Goal: Transaction & Acquisition: Purchase product/service

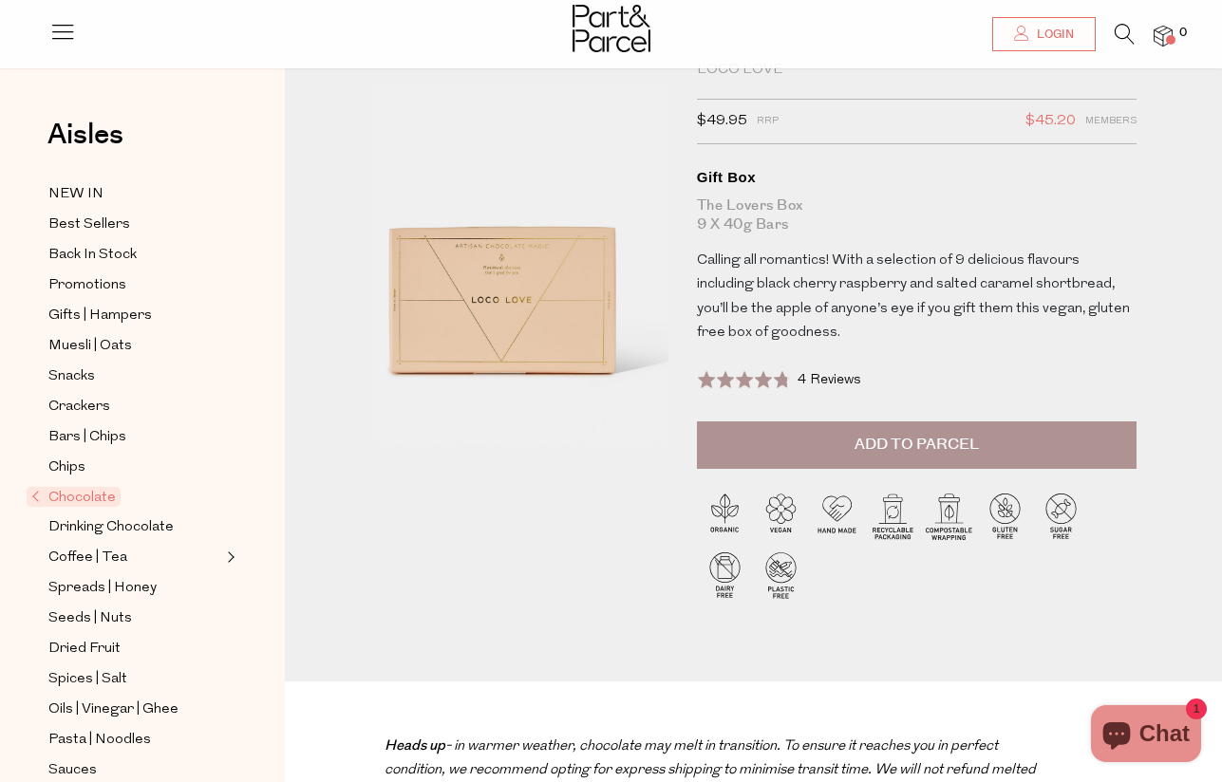
scroll to position [116, 0]
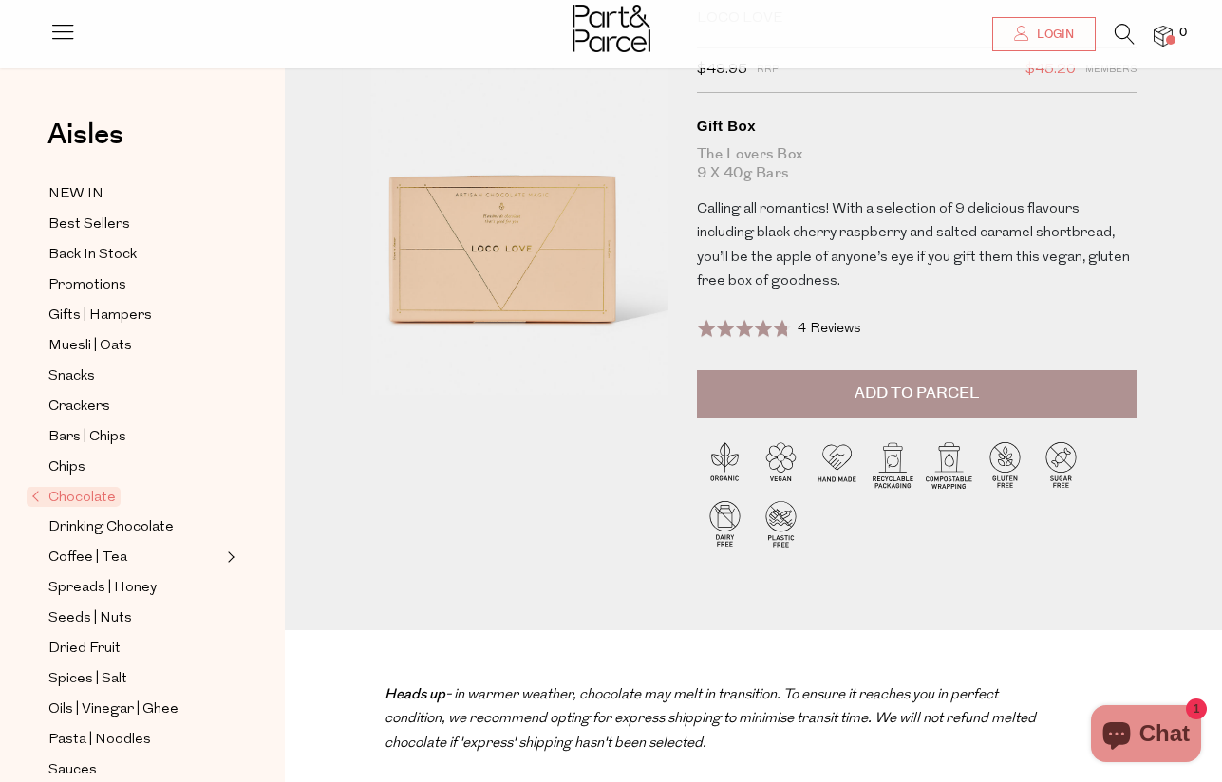
click at [932, 383] on span "Add to Parcel" at bounding box center [916, 394] width 124 height 22
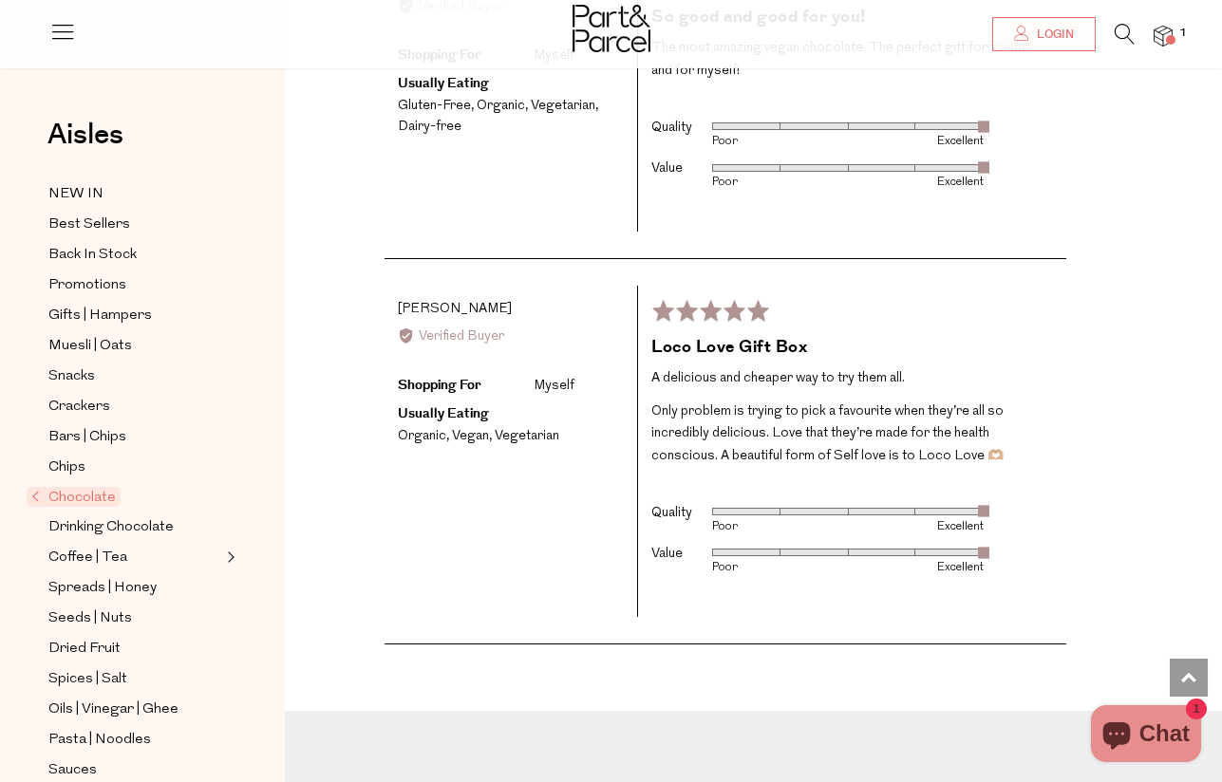
scroll to position [4091, 0]
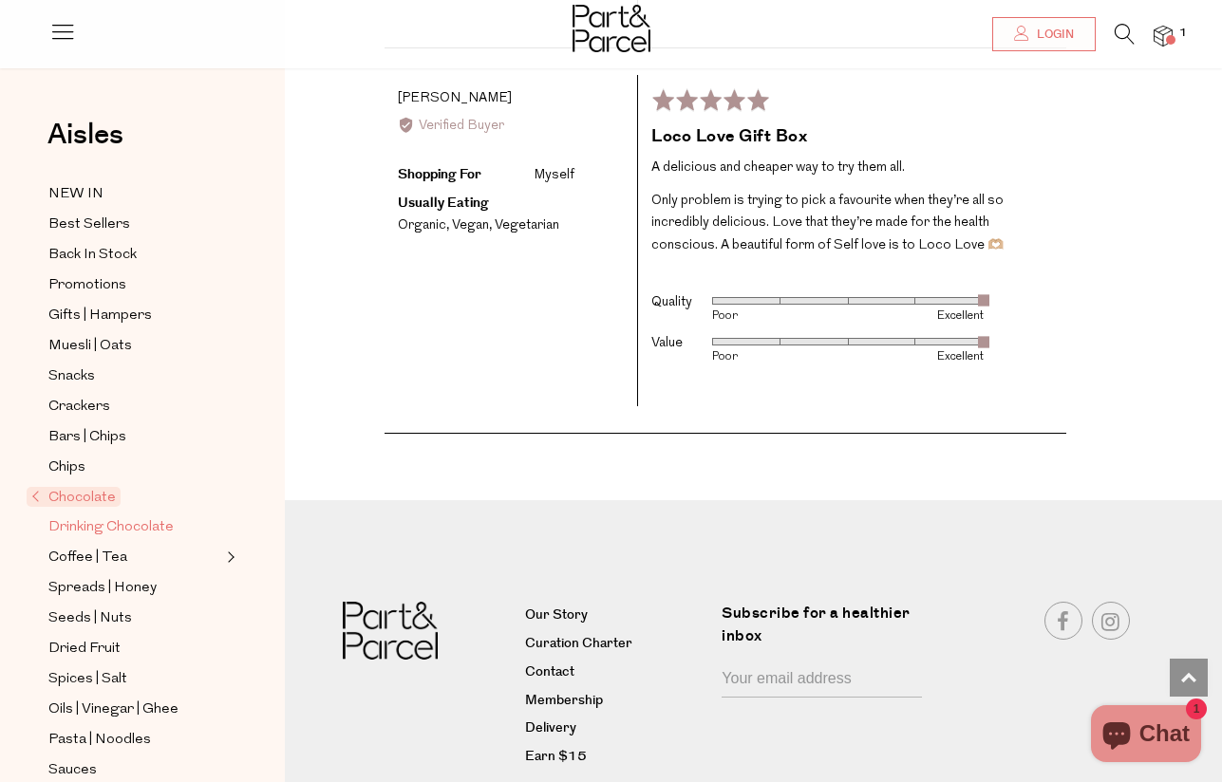
click at [119, 516] on span "Drinking Chocolate" at bounding box center [110, 527] width 125 height 23
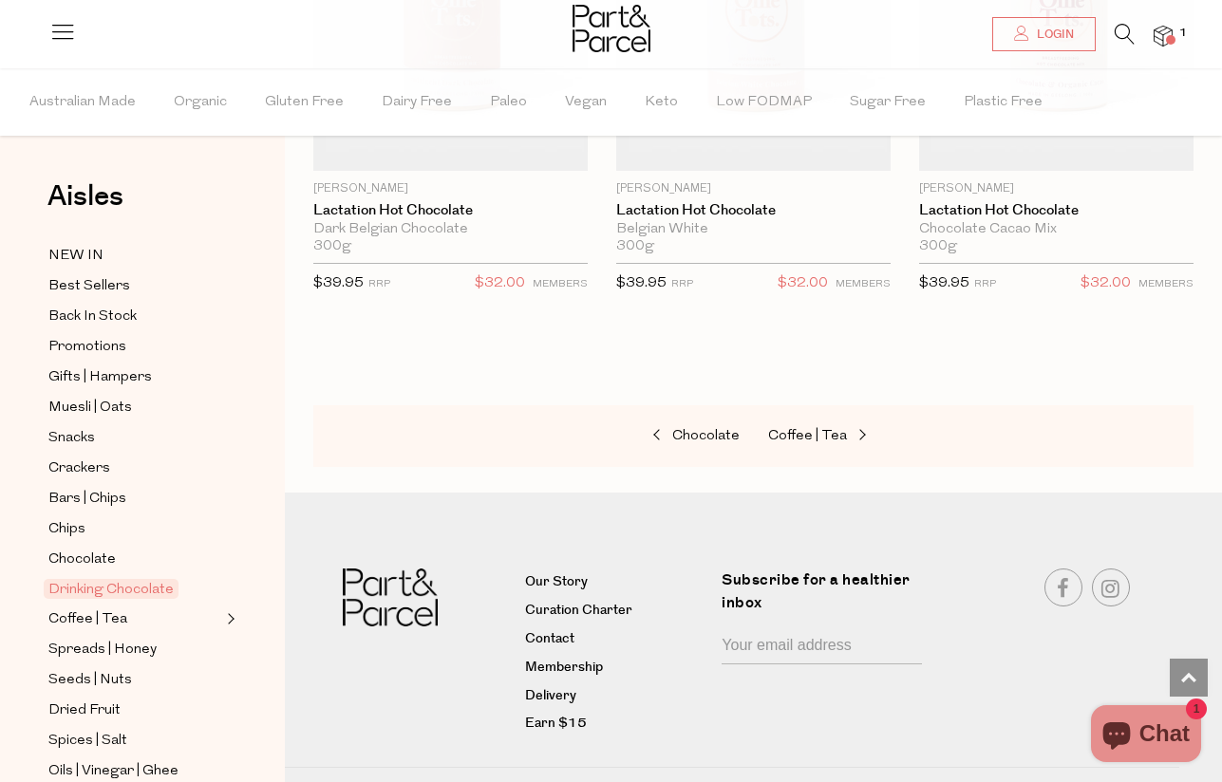
scroll to position [2926, 0]
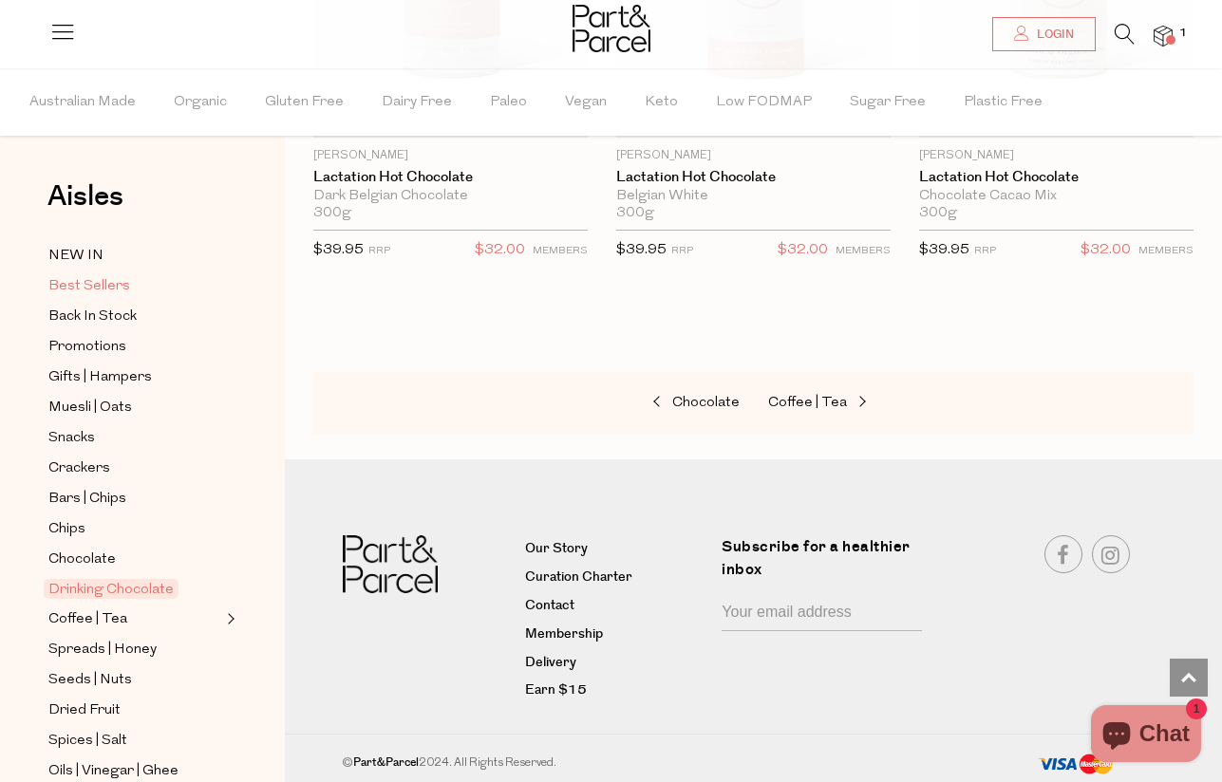
click at [72, 276] on span "Best Sellers" at bounding box center [89, 286] width 82 height 23
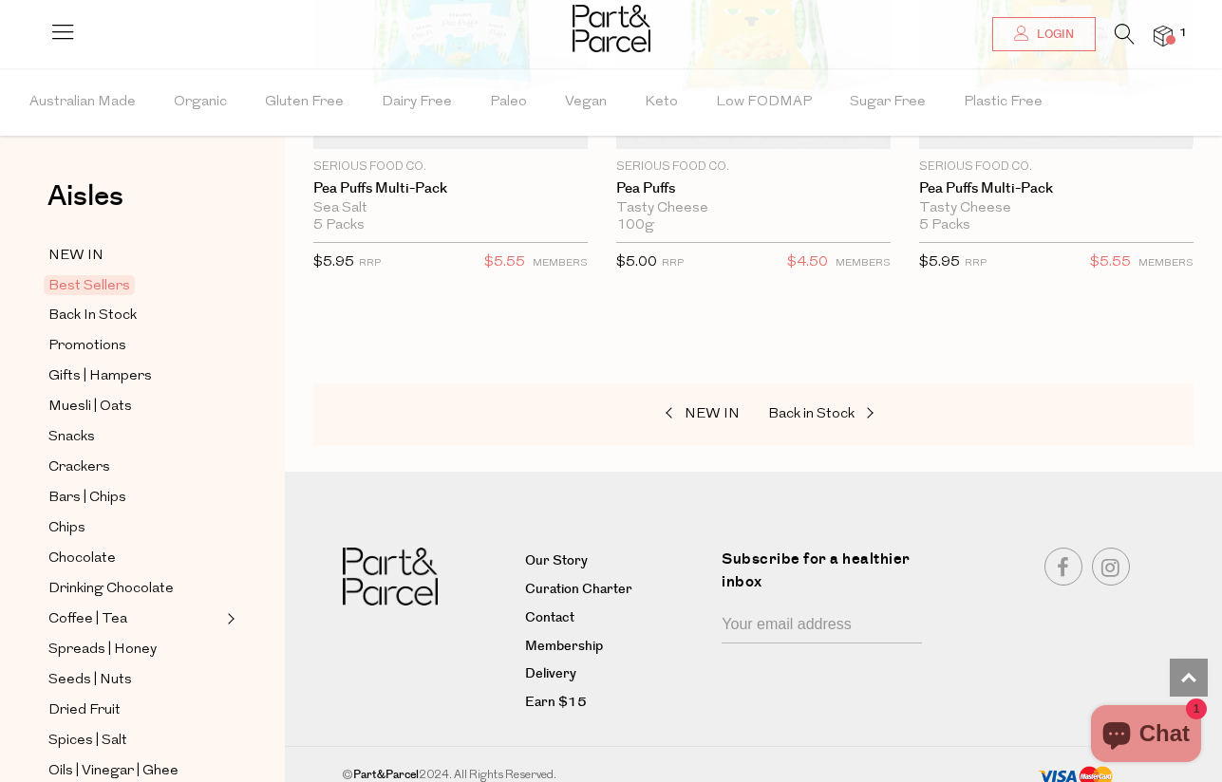
scroll to position [6803, 0]
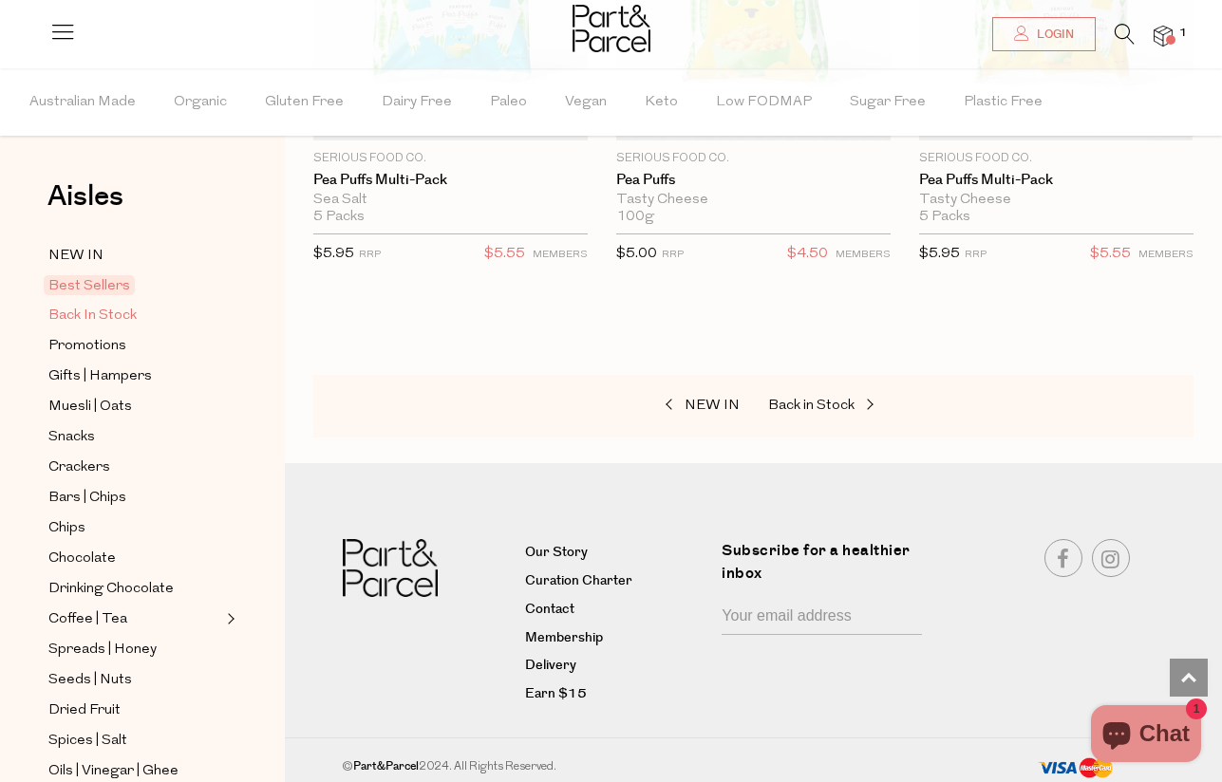
click at [91, 313] on span "Back In Stock" at bounding box center [92, 316] width 88 height 23
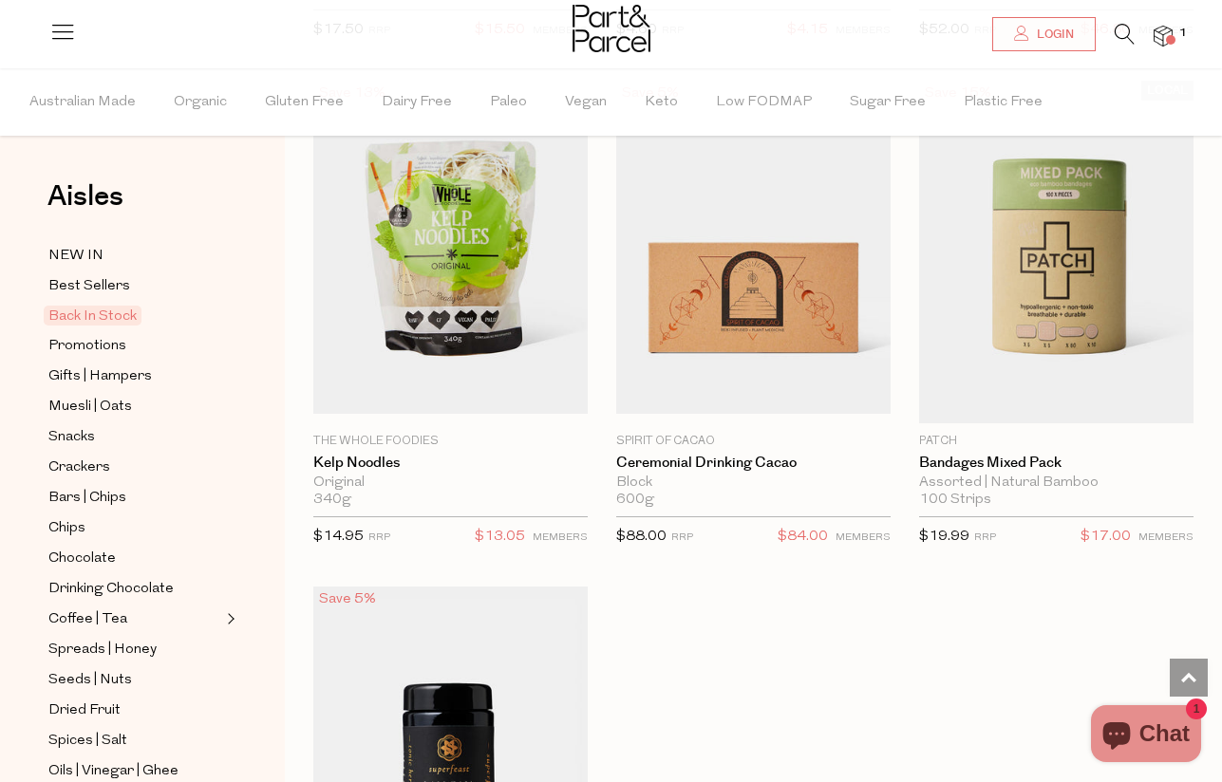
scroll to position [1308, 0]
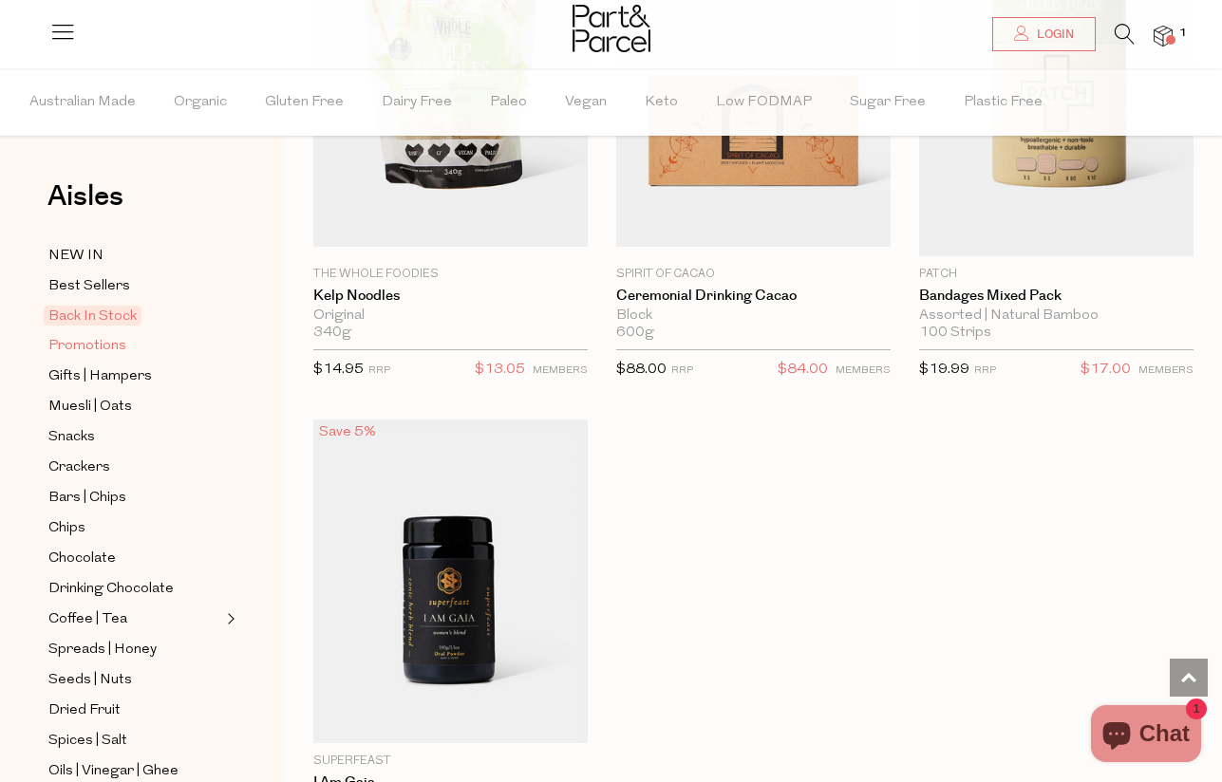
click at [90, 353] on span "Promotions" at bounding box center [87, 346] width 78 height 23
